Goal: Task Accomplishment & Management: Complete application form

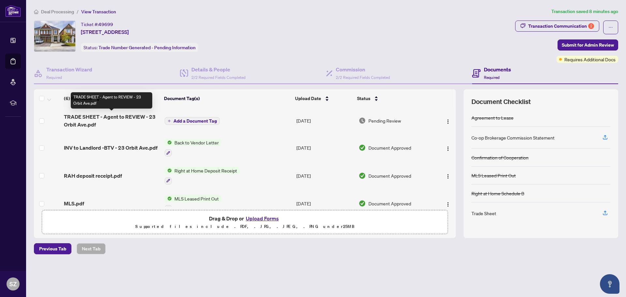
click at [113, 119] on span "TRADE SHEET - Agent to REVIEW - 23 Orbit Ave.pdf" at bounding box center [111, 121] width 95 height 16
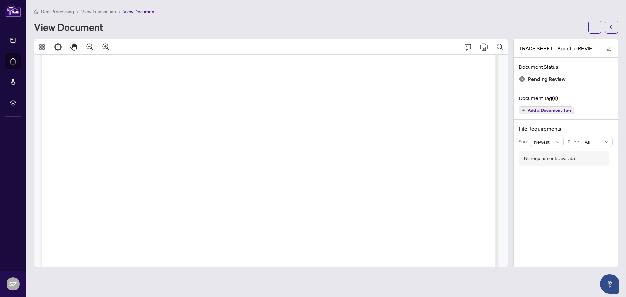
scroll to position [358, 0]
click at [595, 30] on span "button" at bounding box center [594, 27] width 5 height 10
click at [565, 37] on li "Download" at bounding box center [570, 41] width 57 height 10
click at [252, 247] on span "Signature: _____________________________________________" at bounding box center [163, 250] width 177 height 6
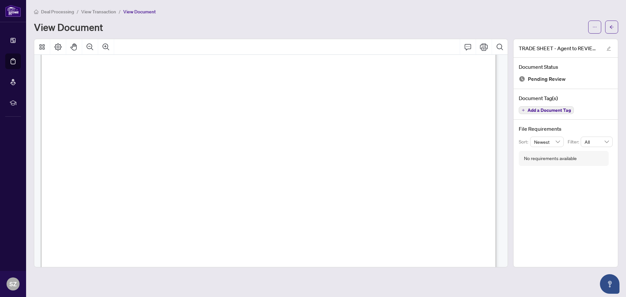
click at [104, 11] on span "View Transaction" at bounding box center [98, 12] width 35 height 6
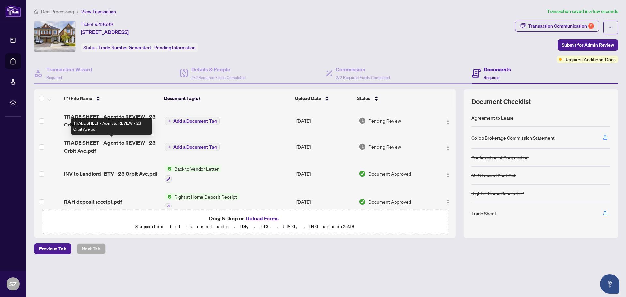
click at [120, 144] on span "TRADE SHEET - Agent to REVIEW - 23 Orbit Ave.pdf" at bounding box center [111, 147] width 95 height 16
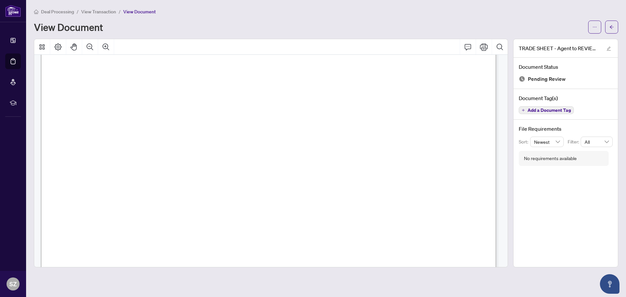
scroll to position [358, 0]
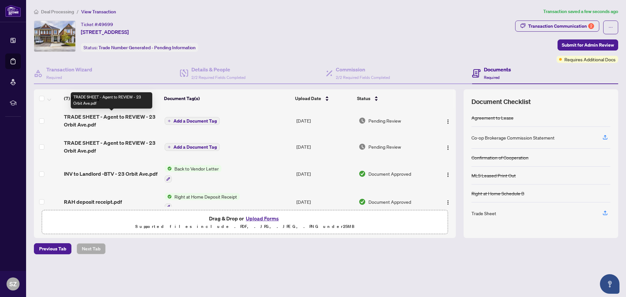
click at [128, 120] on span "TRADE SHEET - Agent to REVIEW - 23 Orbit Ave.pdf" at bounding box center [111, 121] width 95 height 16
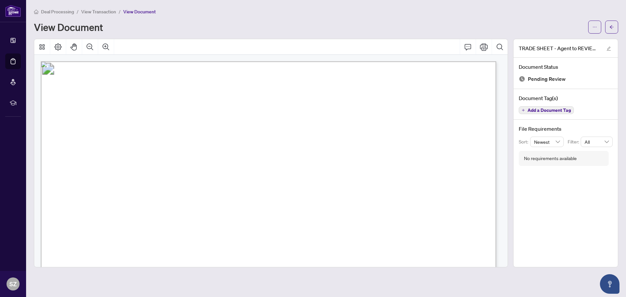
scroll to position [390, 0]
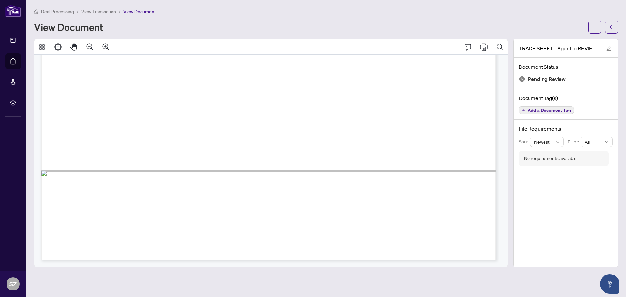
click at [97, 11] on span "View Transaction" at bounding box center [98, 12] width 35 height 6
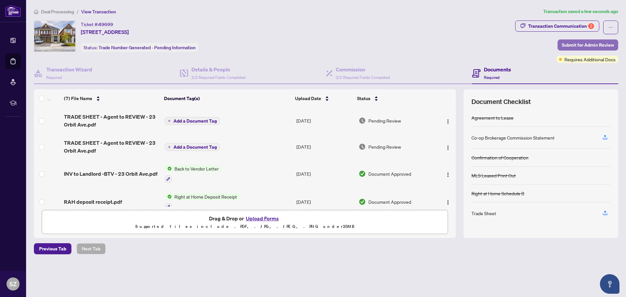
click at [572, 44] on span "Submit for Admin Review" at bounding box center [587, 45] width 52 height 10
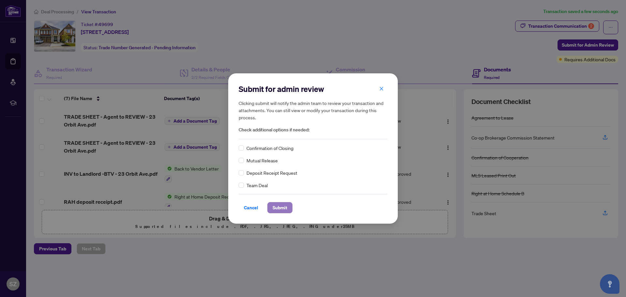
click at [282, 209] on span "Submit" at bounding box center [279, 207] width 15 height 10
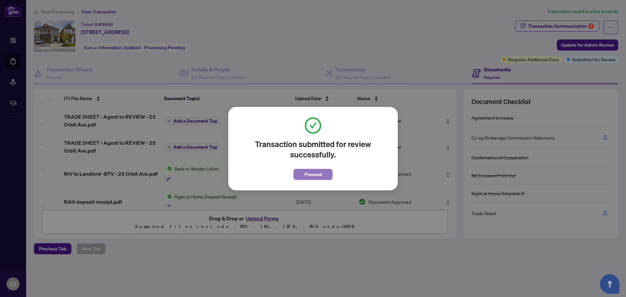
click at [312, 176] on span "Proceed" at bounding box center [312, 174] width 17 height 10
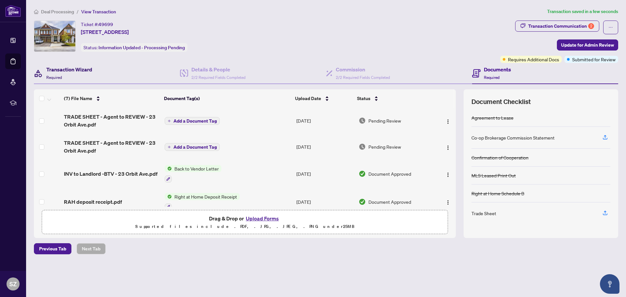
click at [73, 71] on h4 "Transaction Wizard" at bounding box center [69, 69] width 46 height 8
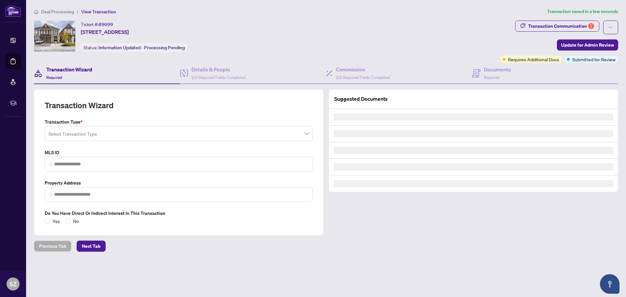
type input "*********"
type input "**********"
